Goal: Information Seeking & Learning: Understand process/instructions

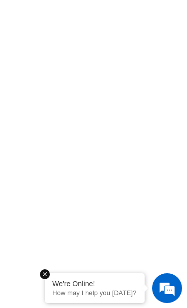
click at [75, 303] on div "We're Online! How may I help you today?" at bounding box center [94, 289] width 99 height 30
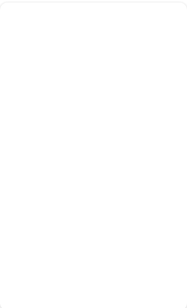
scroll to position [81, 0]
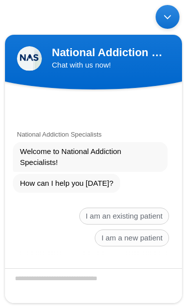
click at [135, 247] on span "I am a new patient" at bounding box center [131, 238] width 74 height 17
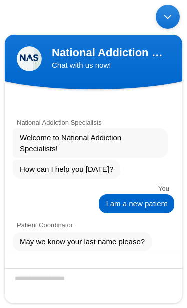
click at [53, 303] on textarea "Enter your last name" at bounding box center [93, 286] width 177 height 35
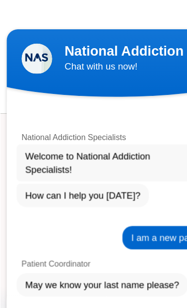
scroll to position [661, 0]
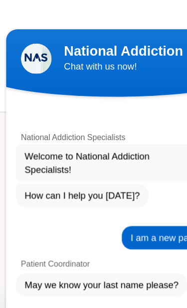
click at [113, 259] on textarea "******" at bounding box center [93, 272] width 177 height 35
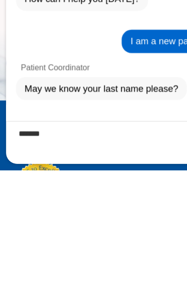
type textarea "******"
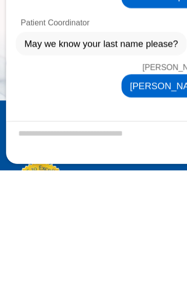
scroll to position [84, 0]
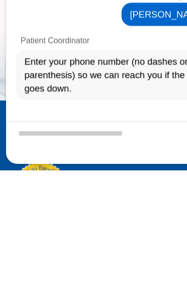
click at [28, 62] on textarea "Valid number format ex. 6154884615" at bounding box center [93, 76] width 177 height 35
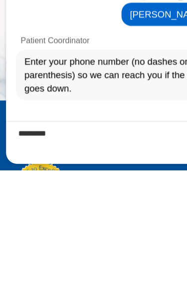
type textarea "**********"
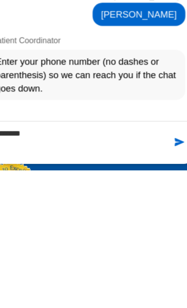
scroll to position [710, 0]
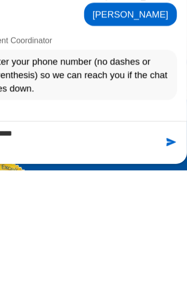
click at [129, 71] on textarea "**********" at bounding box center [56, 76] width 177 height 35
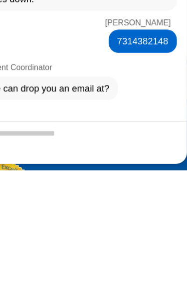
scroll to position [723, 0]
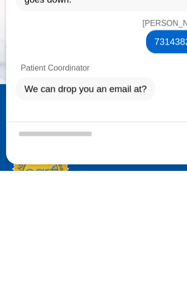
click at [34, 60] on textarea "Enter your email address" at bounding box center [93, 77] width 177 height 35
type textarea "**********"
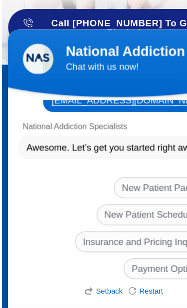
scroll to position [898, 0]
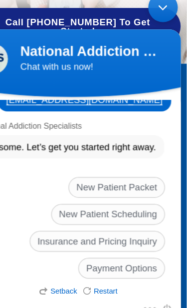
click at [81, 149] on span "New Patient Packet" at bounding box center [86, 150] width 78 height 17
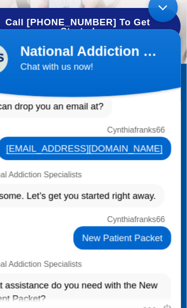
scroll to position [394, 0]
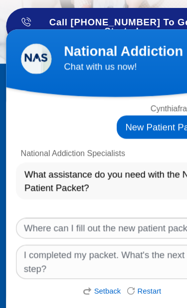
click at [113, 176] on span "Where can I fill out the new patient packet?" at bounding box center [91, 183] width 156 height 17
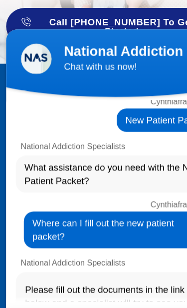
scroll to position [549, 0]
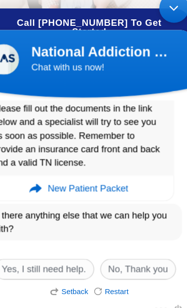
click at [58, 147] on em "New Patient Packet" at bounding box center [65, 151] width 65 height 20
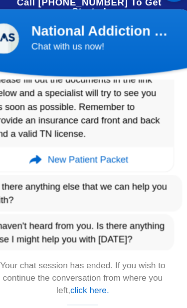
scroll to position [711, 0]
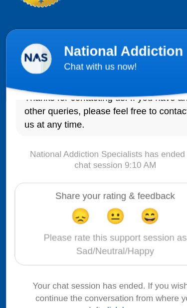
click at [94, 250] on link "click here." at bounding box center [98, 249] width 31 height 8
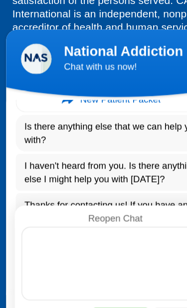
scroll to position [1111, 0]
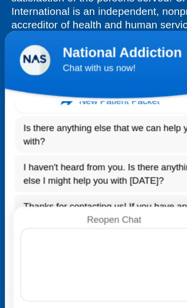
click at [46, 187] on textarea at bounding box center [92, 213] width 152 height 60
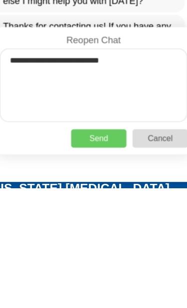
type textarea "**********"
click at [77, 73] on p "Send" at bounding box center [76, 76] width 45 height 15
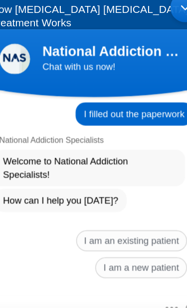
scroll to position [780, 0]
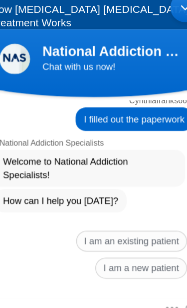
click at [108, 210] on span "I am a new patient" at bounding box center [110, 215] width 74 height 17
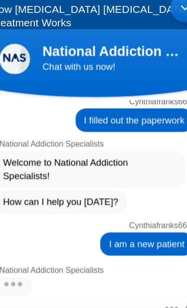
scroll to position [897, 0]
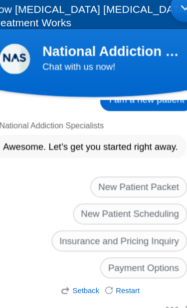
click at [119, 167] on span "New Patient Scheduling" at bounding box center [101, 171] width 92 height 17
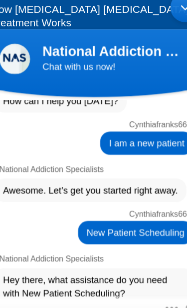
scroll to position [960, 0]
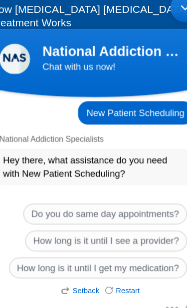
click at [118, 165] on span "Do you do same day appointments?" at bounding box center [81, 171] width 132 height 17
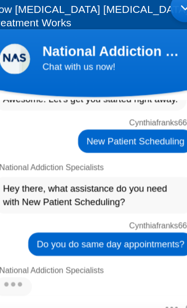
scroll to position [1092, 0]
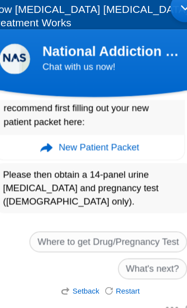
click at [117, 212] on span "What's next?" at bounding box center [120, 215] width 56 height 17
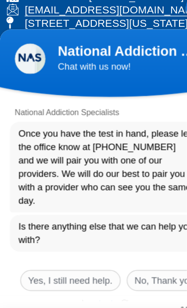
scroll to position [1462, 0]
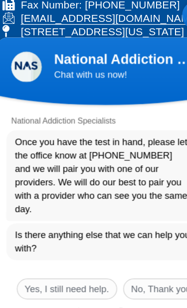
click at [54, 225] on span "Yes, I still need help." at bounding box center [52, 233] width 81 height 17
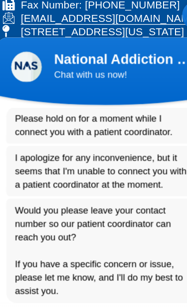
scroll to position [1397, 0]
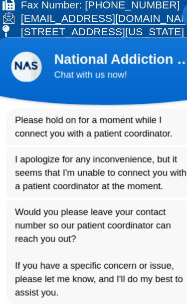
click at [25, 273] on textarea "Type your message and hit 'Enter'" at bounding box center [84, 280] width 177 height 35
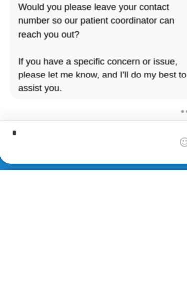
scroll to position [1396, 0]
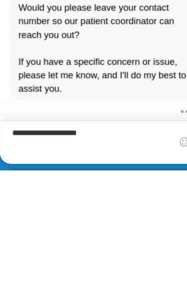
type textarea "**********"
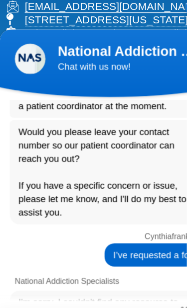
scroll to position [1492, 0]
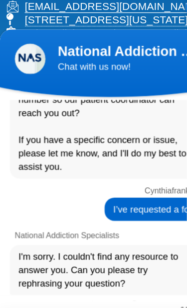
click at [48, 264] on textarea "Type your message and hit 'Enter'" at bounding box center [87, 272] width 177 height 35
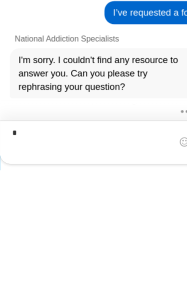
scroll to position [1492, 0]
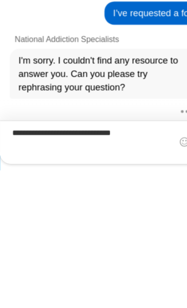
type textarea "**********"
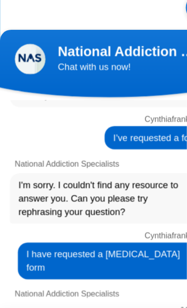
scroll to position [1609, 0]
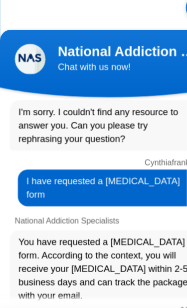
click at [32, 262] on textarea "Type your message and hit 'Enter'" at bounding box center [87, 272] width 177 height 35
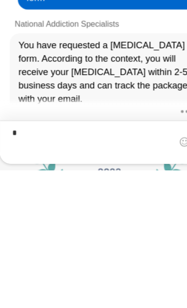
scroll to position [1609, 0]
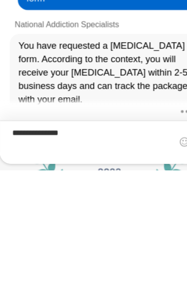
type textarea "**********"
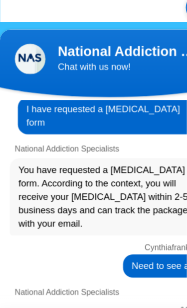
scroll to position [1803, 0]
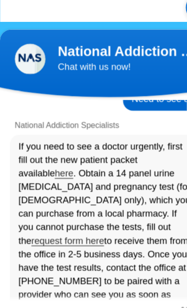
click at [83, 188] on link "request form here" at bounding box center [53, 192] width 59 height 9
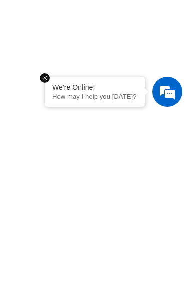
scroll to position [805, 0]
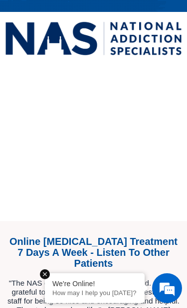
scroll to position [214, 0]
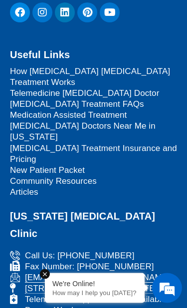
scroll to position [1056, 0]
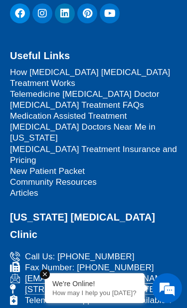
click at [129, 89] on link "Telemedicine [MEDICAL_DATA] Doctor" at bounding box center [93, 94] width 167 height 11
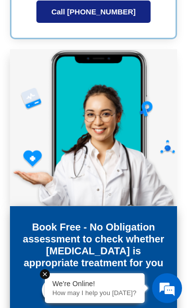
scroll to position [3313, 0]
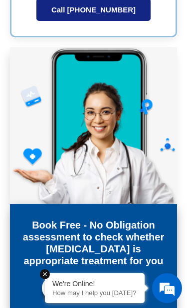
click at [110, 277] on link "Start Assessment" at bounding box center [93, 288] width 102 height 23
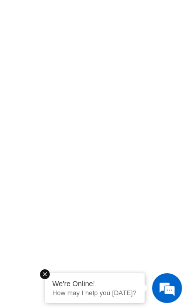
scroll to position [193, 0]
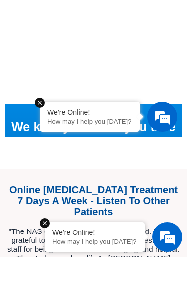
scroll to position [468, 0]
